Goal: Information Seeking & Learning: Learn about a topic

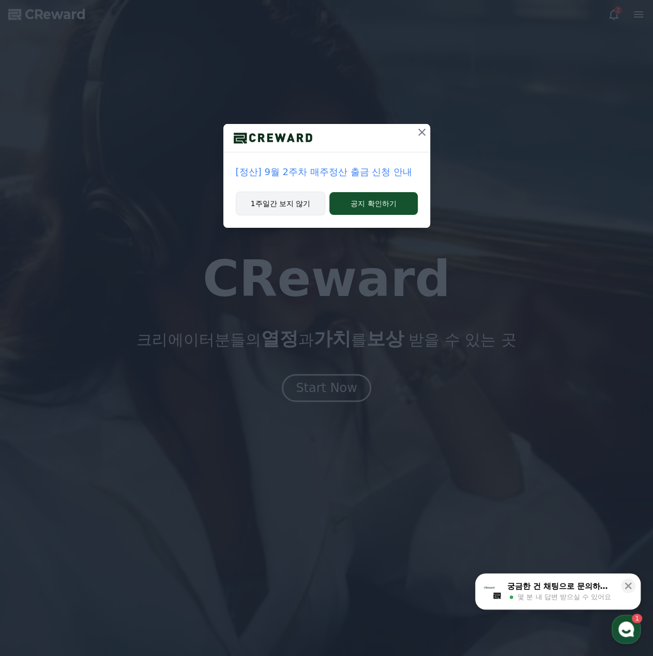
click at [277, 207] on button "1주일간 보지 않기" at bounding box center [281, 204] width 90 height 24
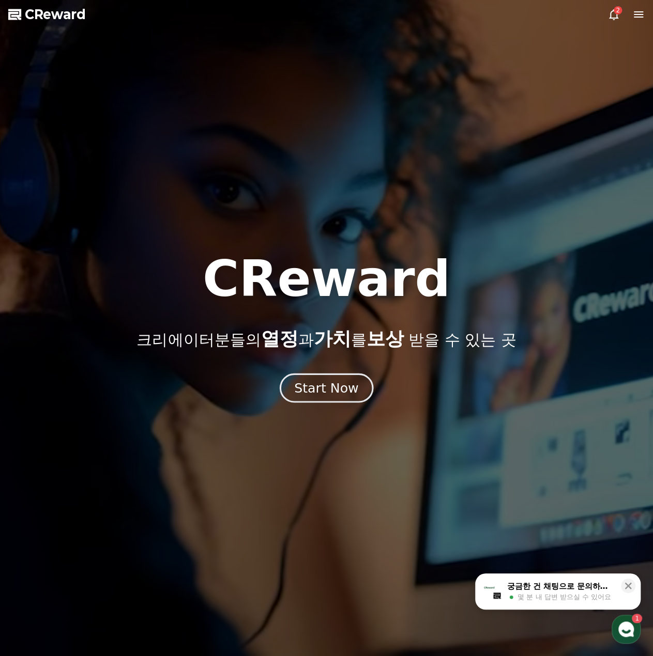
click at [332, 388] on div "Start Now" at bounding box center [326, 388] width 64 height 18
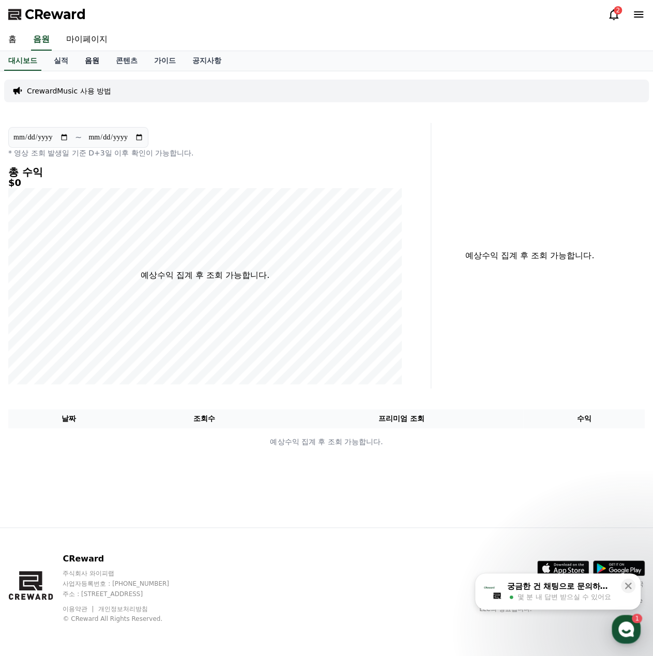
click at [87, 63] on link "음원" at bounding box center [91, 61] width 31 height 20
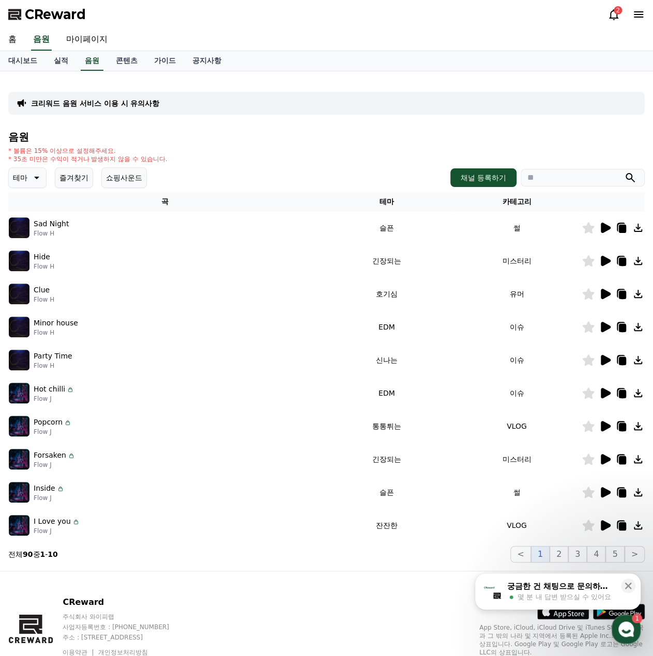
click at [24, 186] on button "테마" at bounding box center [27, 177] width 38 height 21
click at [218, 137] on h4 "음원" at bounding box center [326, 136] width 636 height 11
click at [166, 132] on h4 "음원" at bounding box center [326, 136] width 636 height 11
click at [42, 207] on div "전체 환상적인 호기심 어두운 밝은 통통튀는 신나는 반전 웅장한 드라마틱 즐거움 분위기있는 EDM 그루브 슬픈 잔잔한 귀여운 감동적인 긴장되는 …" at bounding box center [32, 460] width 44 height 533
click at [539, 173] on input "search" at bounding box center [582, 178] width 124 height 18
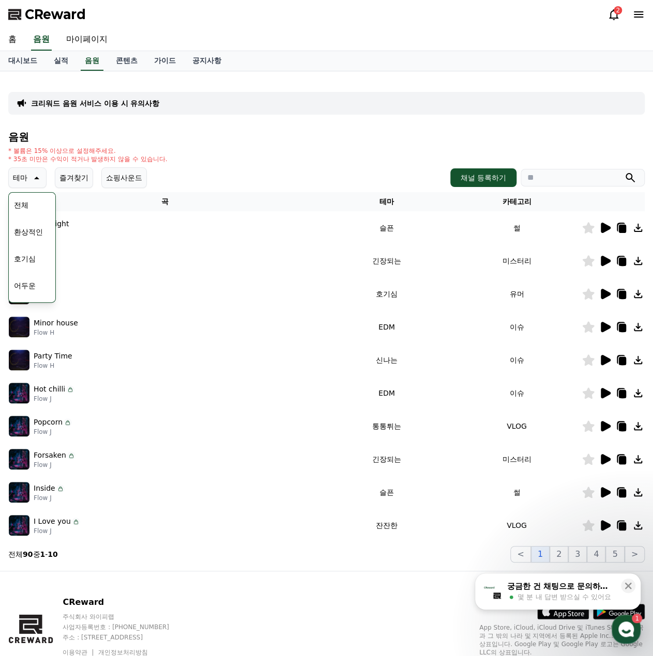
type input "*"
click at [624, 172] on button "submit" at bounding box center [630, 178] width 12 height 12
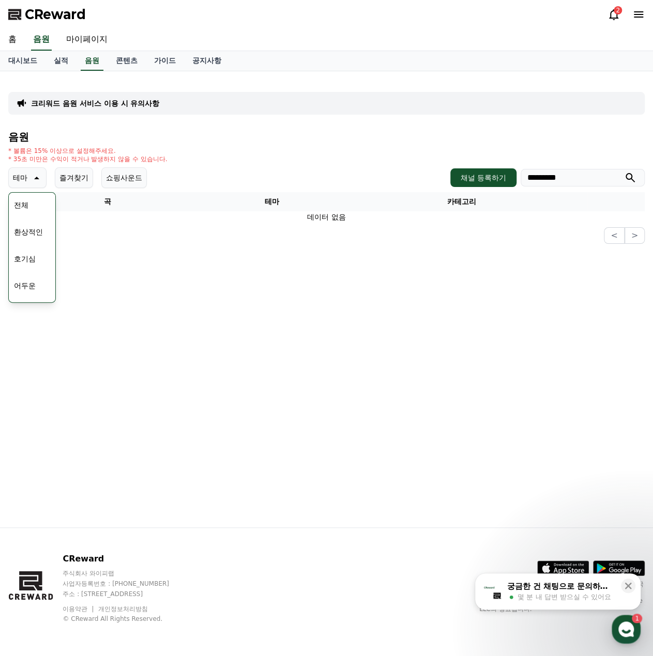
click at [624, 172] on button "submit" at bounding box center [630, 178] width 12 height 12
drag, startPoint x: 256, startPoint y: 170, endPoint x: 456, endPoint y: 199, distance: 202.7
click at [270, 170] on div "테마 테마 전체 환상적인 호기심 어두운 밝은 통통튀는 신나는 반전 웅장한 드라마틱 즐거움 분위기있는 EDM 그루브 슬픈 잔잔한 귀여운 감동적인…" at bounding box center [326, 177] width 636 height 21
click at [621, 228] on icon at bounding box center [622, 229] width 7 height 8
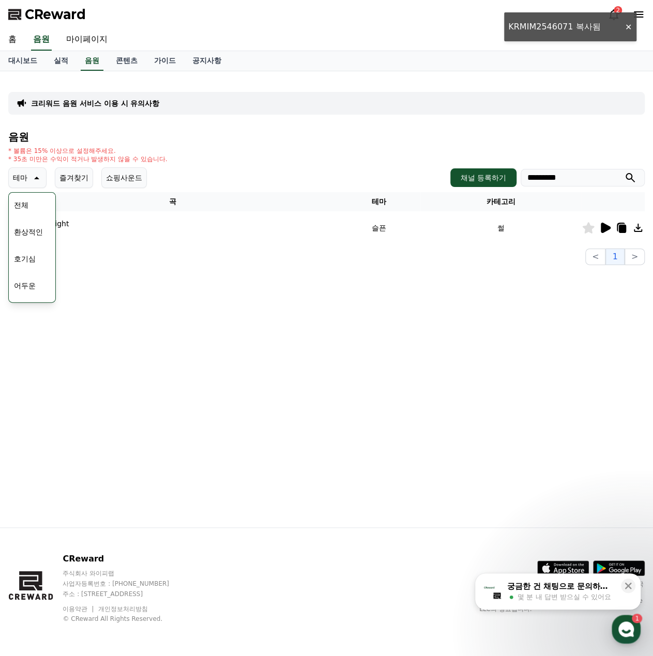
click at [578, 166] on div "음원 * 볼륨은 15% 이상으로 설정해주세요. * 35초 미만은 수익이 적거나 발생하지 않을 수 있습니다. 테마 테마 전체 환상적인 호기심 어…" at bounding box center [326, 198] width 636 height 134
click at [574, 175] on input "*********" at bounding box center [582, 178] width 124 height 18
type input "**********"
click at [624, 172] on button "submit" at bounding box center [630, 178] width 12 height 12
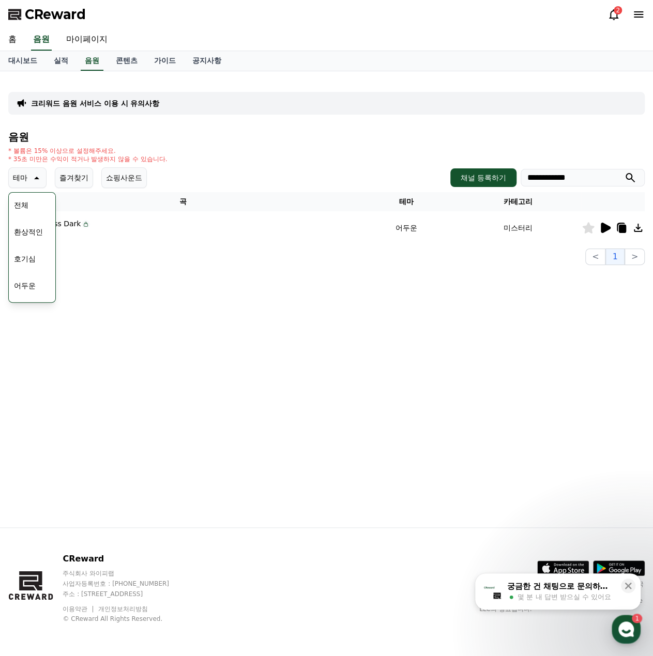
click at [621, 227] on icon at bounding box center [622, 229] width 7 height 8
